Goal: Task Accomplishment & Management: Complete application form

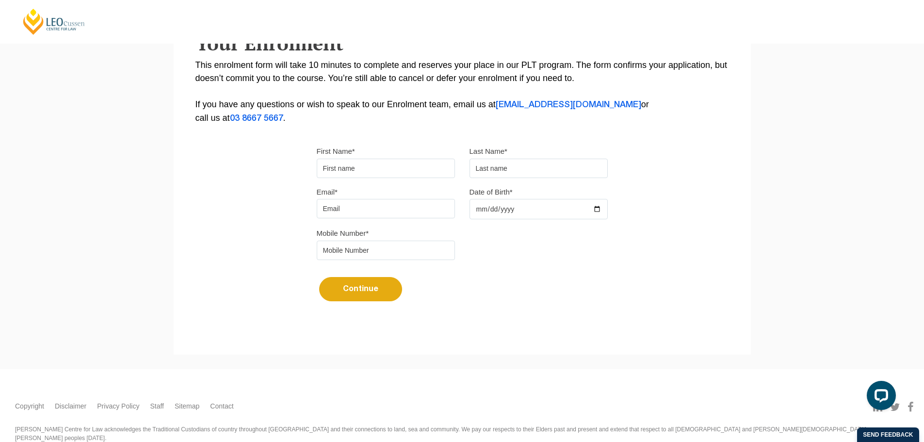
scroll to position [146, 0]
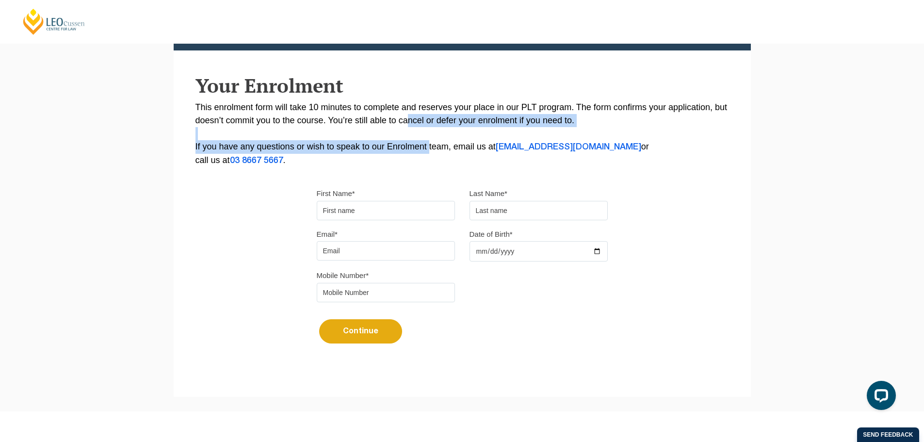
drag, startPoint x: 405, startPoint y: 114, endPoint x: 427, endPoint y: 141, distance: 34.5
click at [427, 141] on p "This enrolment form will take 10 minutes to complete and reserves your place in…" at bounding box center [462, 134] width 534 height 66
drag, startPoint x: 446, startPoint y: 144, endPoint x: 385, endPoint y: 122, distance: 65.2
click at [385, 122] on p "This enrolment form will take 10 minutes to complete and reserves your place in…" at bounding box center [462, 134] width 534 height 66
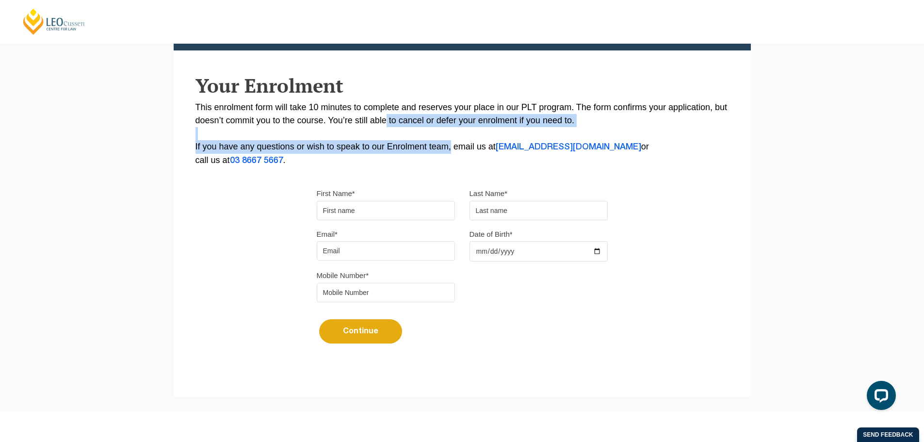
click at [385, 122] on p "This enrolment form will take 10 minutes to complete and reserves your place in…" at bounding box center [462, 134] width 534 height 66
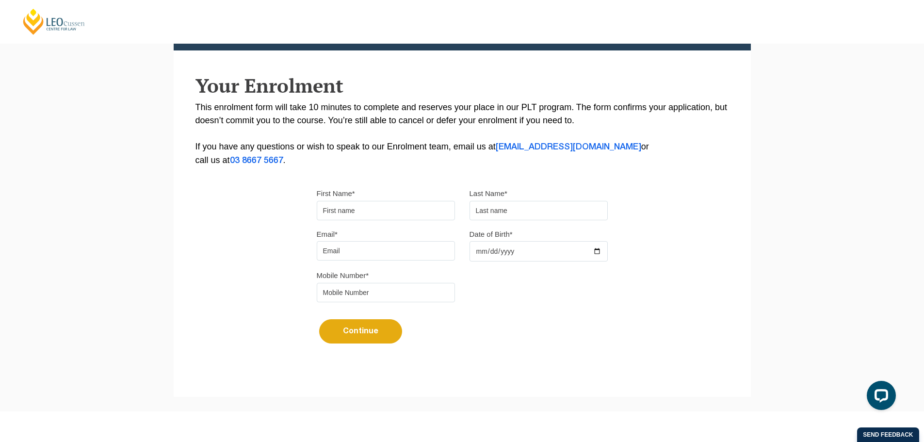
click at [397, 208] on input "First Name*" at bounding box center [386, 210] width 138 height 19
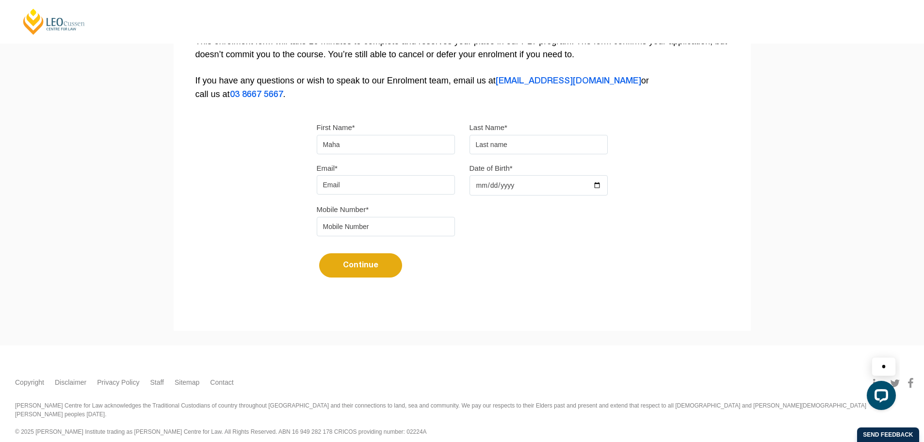
type input "Maha"
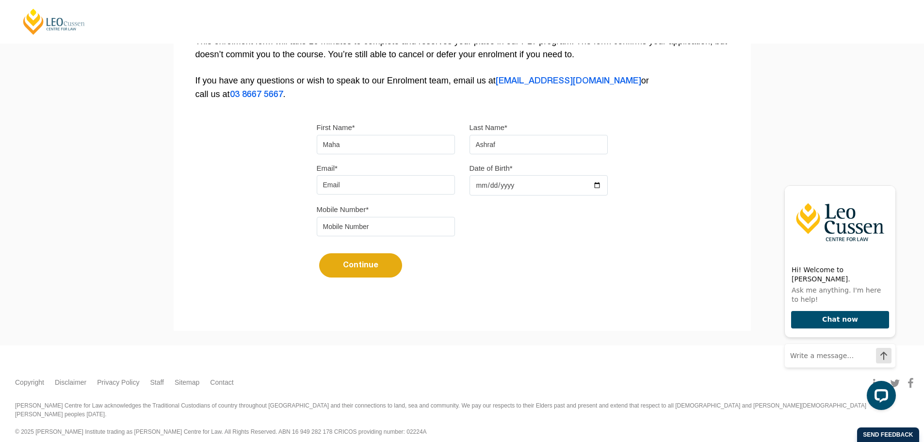
type input "Ashraf"
type input "[EMAIL_ADDRESS][DOMAIN_NAME]"
type input "[DATE]"
click at [395, 228] on input "tel" at bounding box center [386, 226] width 138 height 19
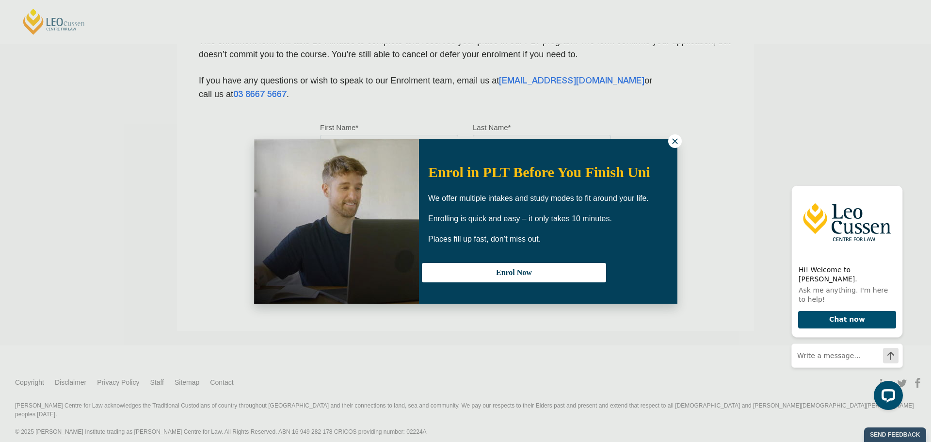
click at [678, 140] on icon at bounding box center [675, 141] width 9 height 9
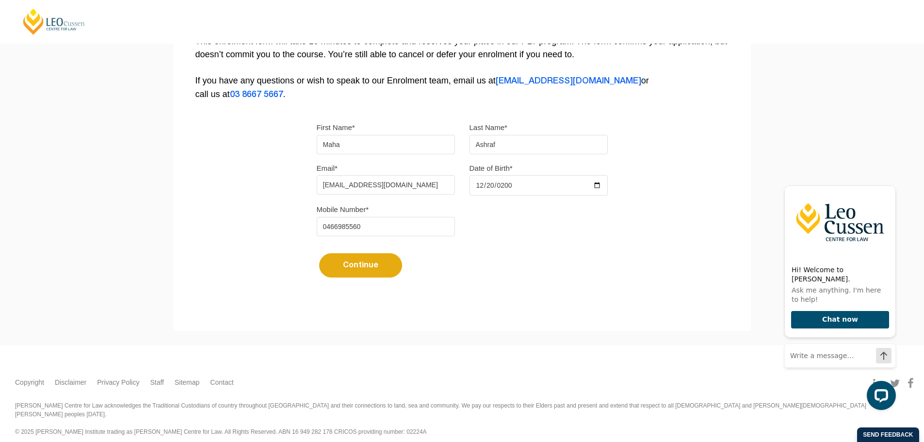
type input "0466985560"
click at [363, 266] on button "Continue" at bounding box center [360, 265] width 83 height 24
select select
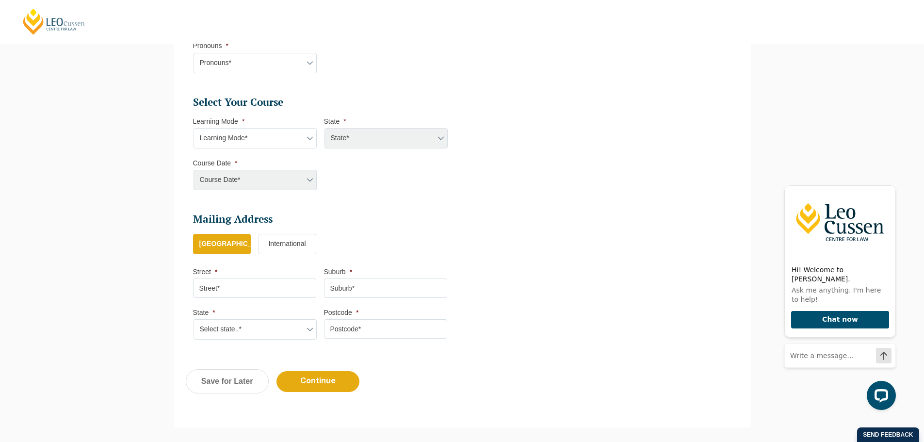
scroll to position [423, 0]
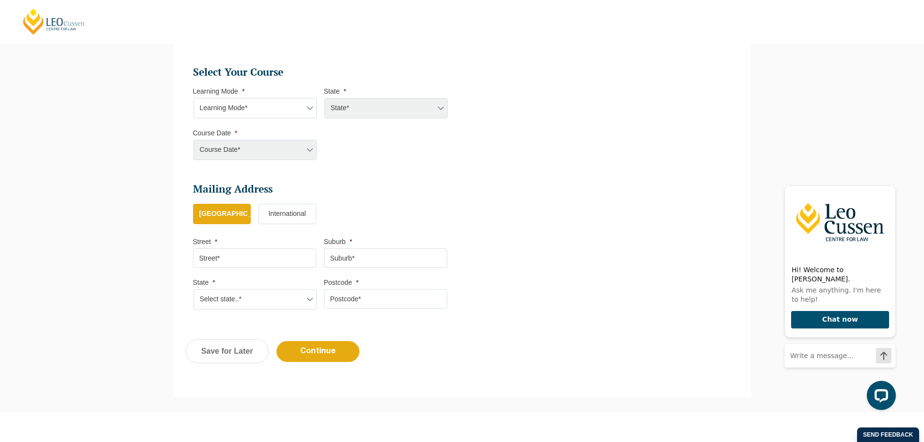
click at [281, 112] on select "Learning Mode* Online Full Time Learning Online Part Time Learning Blended Full…" at bounding box center [255, 108] width 123 height 20
click at [379, 176] on ul "Personal Information First Name * [PERSON_NAME] Last Name * [PERSON_NAME] Date …" at bounding box center [324, 33] width 262 height 573
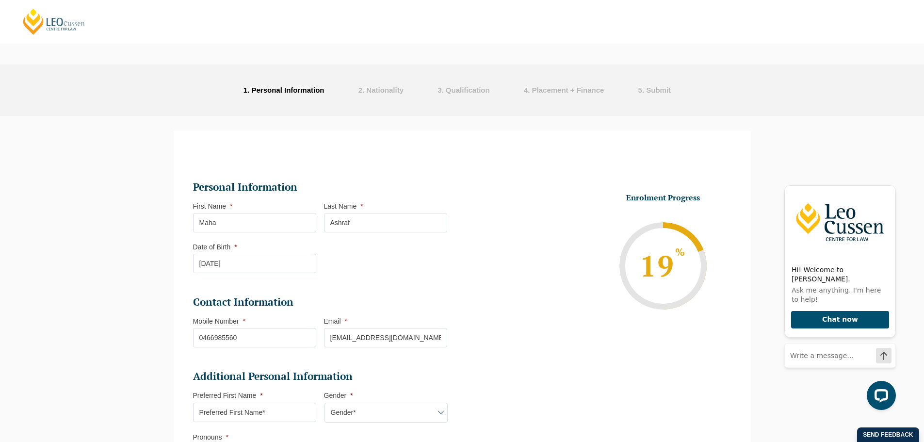
scroll to position [0, 0]
